Goal: Navigation & Orientation: Find specific page/section

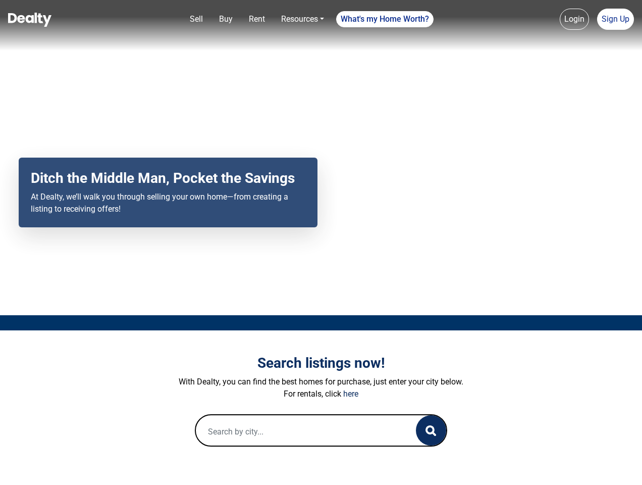
click at [321, 242] on div "Your browser does not support the video tag. Ditch the Middle Man, Pocket the S…" at bounding box center [321, 157] width 642 height 315
click at [196, 19] on link "Sell" at bounding box center [196, 19] width 21 height 20
click at [226, 19] on nav "Sell Buy Rent Resources Loan Calculator Loan Options Find an agent What's my Ho…" at bounding box center [321, 25] width 642 height 51
click at [257, 19] on link "Rent" at bounding box center [257, 19] width 24 height 20
click at [303, 19] on link "Resources" at bounding box center [302, 19] width 51 height 20
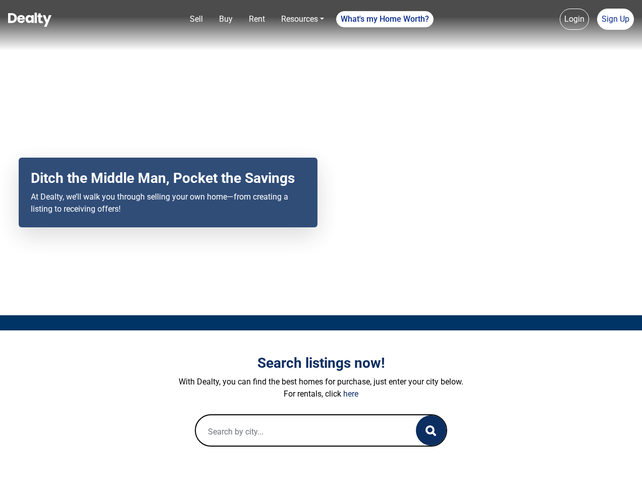
click at [385, 19] on link "What's my Home Worth?" at bounding box center [384, 19] width 97 height 16
click at [575, 19] on link "Login" at bounding box center [574, 19] width 29 height 21
click at [616, 19] on link "Sign Up" at bounding box center [615, 19] width 37 height 21
click at [431, 430] on icon "button" at bounding box center [431, 430] width 11 height 11
